Goal: Find specific page/section: Find specific page/section

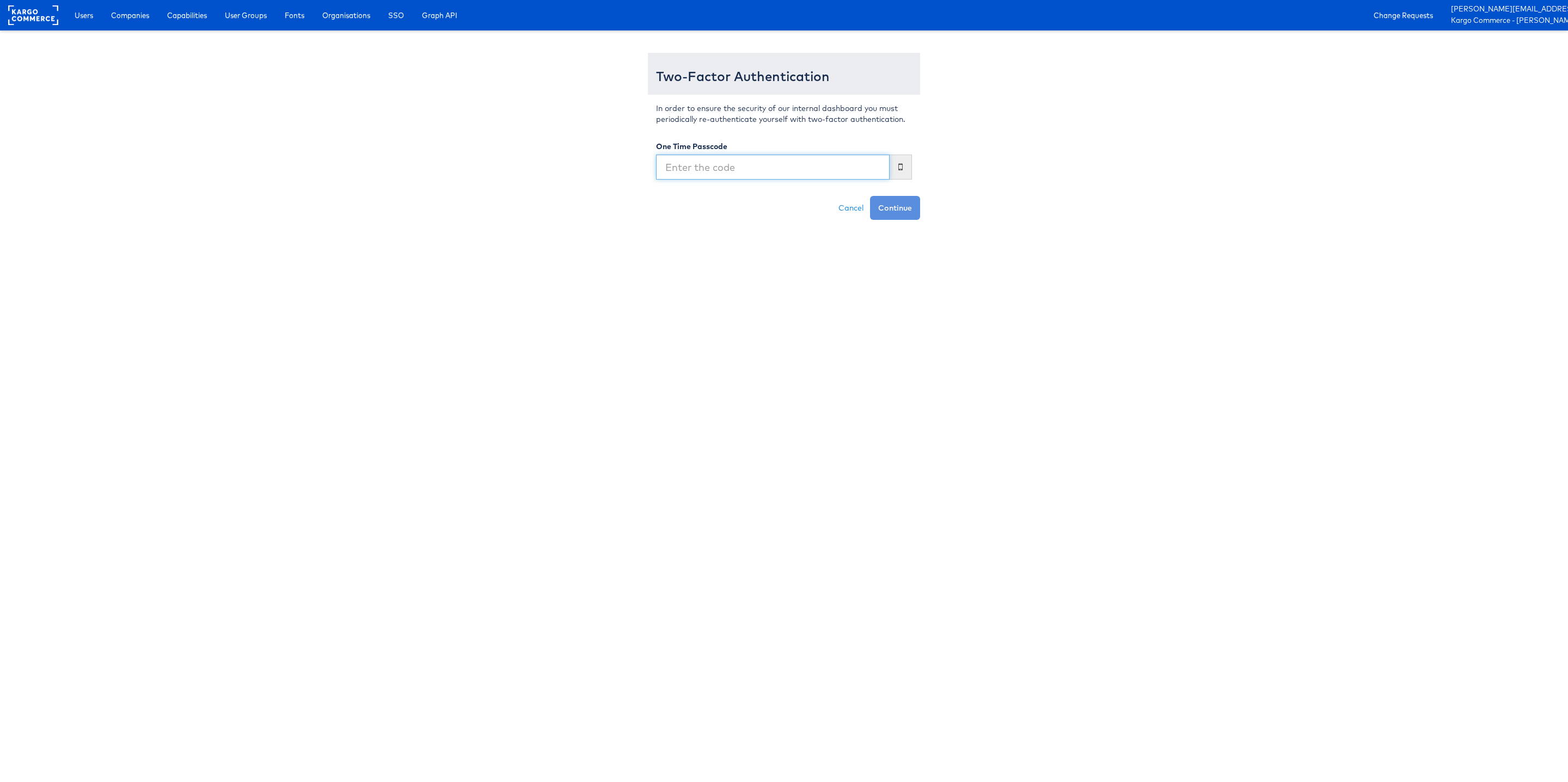
click at [842, 164] on input "text" at bounding box center [773, 167] width 234 height 25
type input "628315"
click at [870, 196] on button "Continue" at bounding box center [895, 208] width 50 height 24
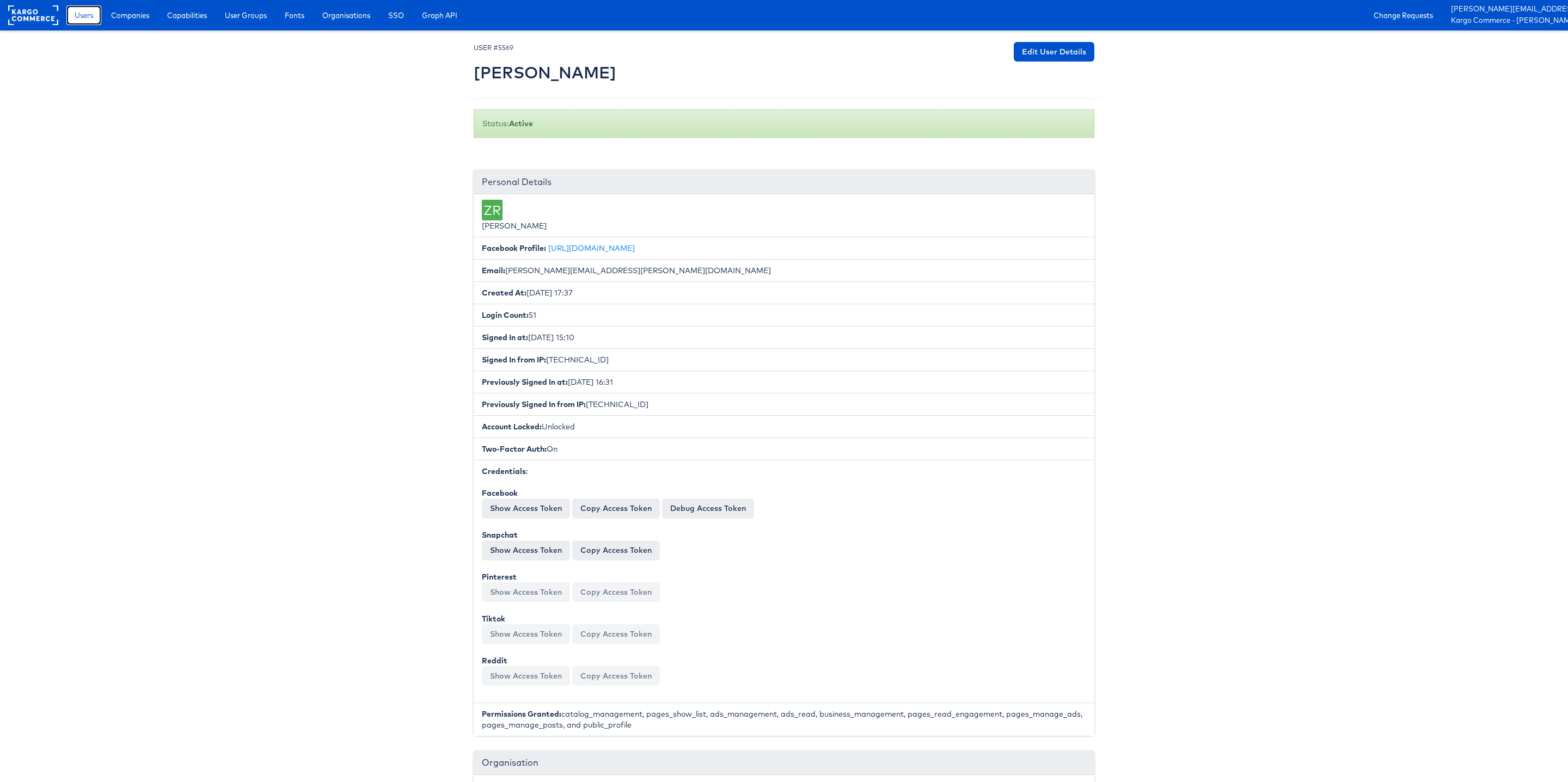
click at [88, 14] on span "Users" at bounding box center [84, 15] width 18 height 11
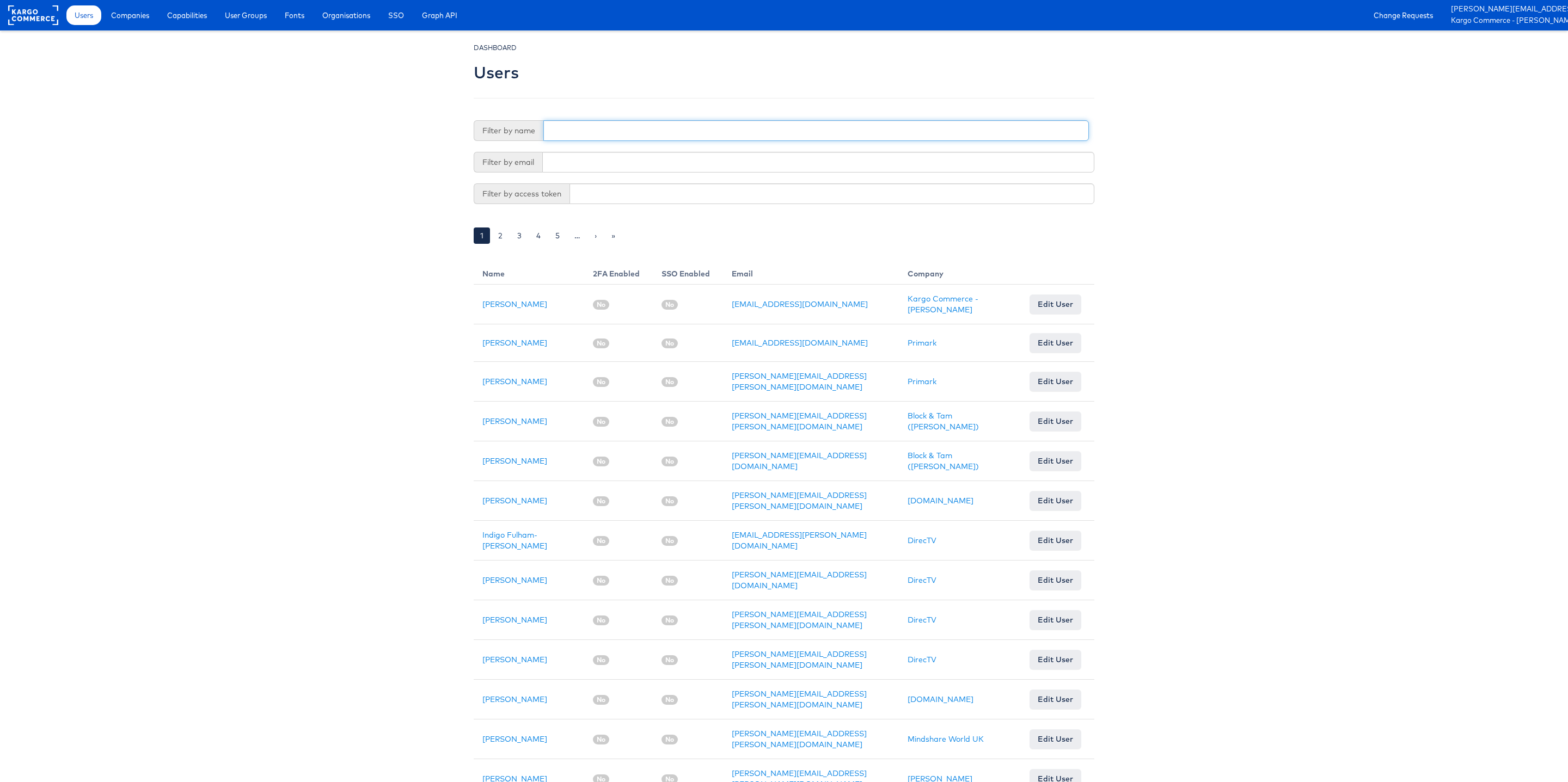
click at [574, 132] on input "text" at bounding box center [816, 131] width 545 height 21
type input "[PERSON_NAME]"
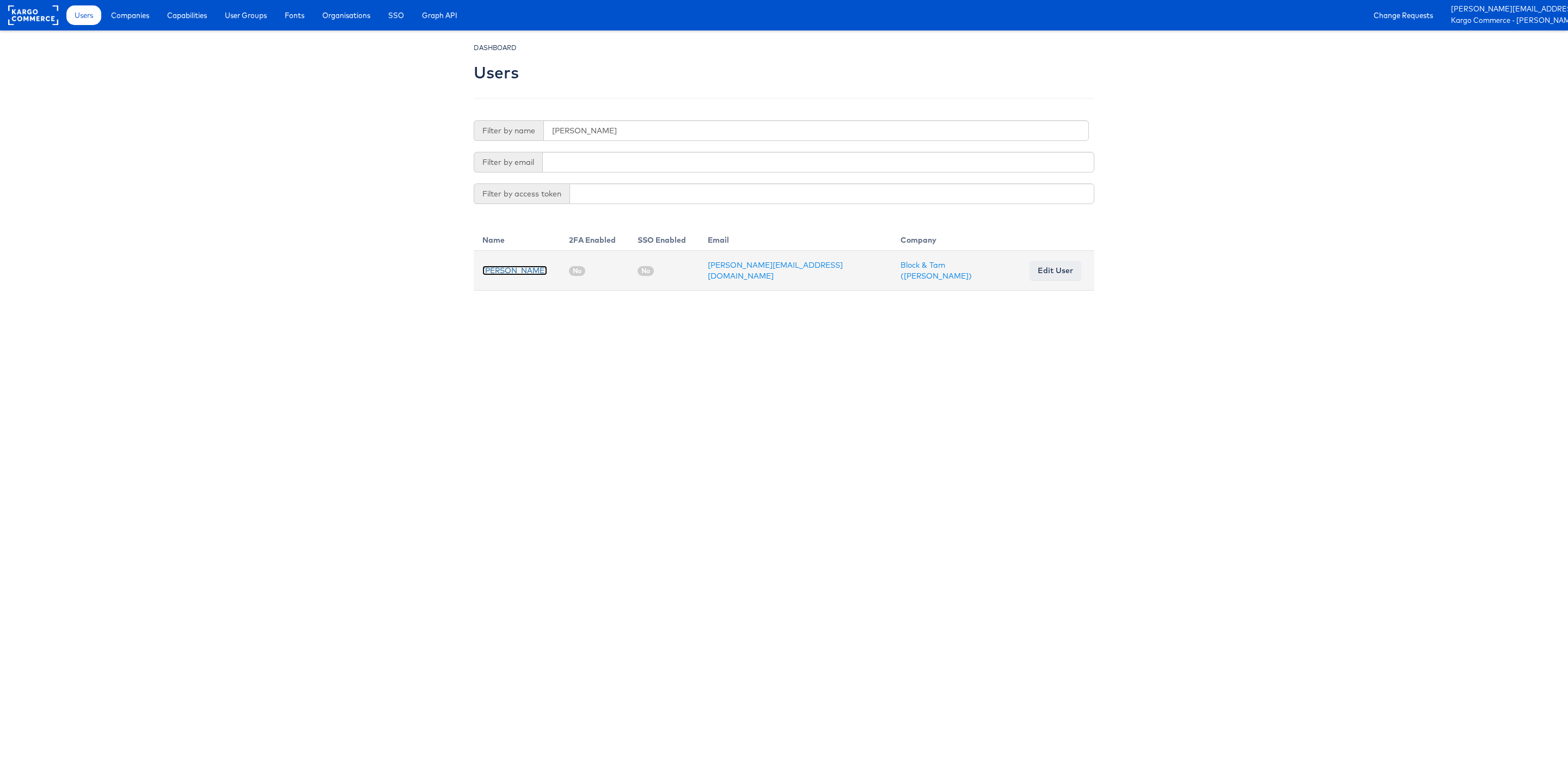
click at [502, 265] on link "[PERSON_NAME]" at bounding box center [514, 270] width 65 height 10
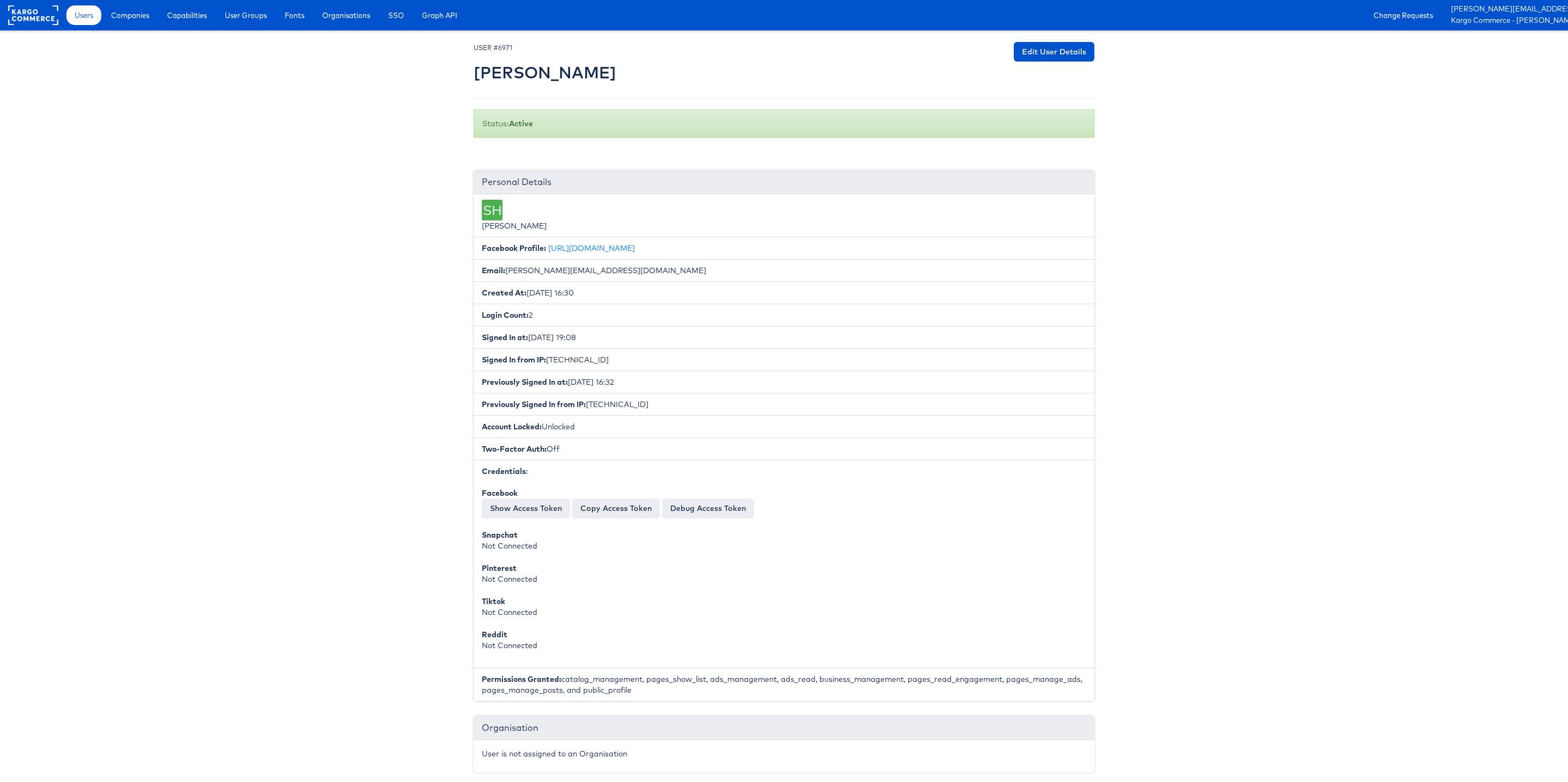
scroll to position [12, 0]
